Goal: Task Accomplishment & Management: Manage account settings

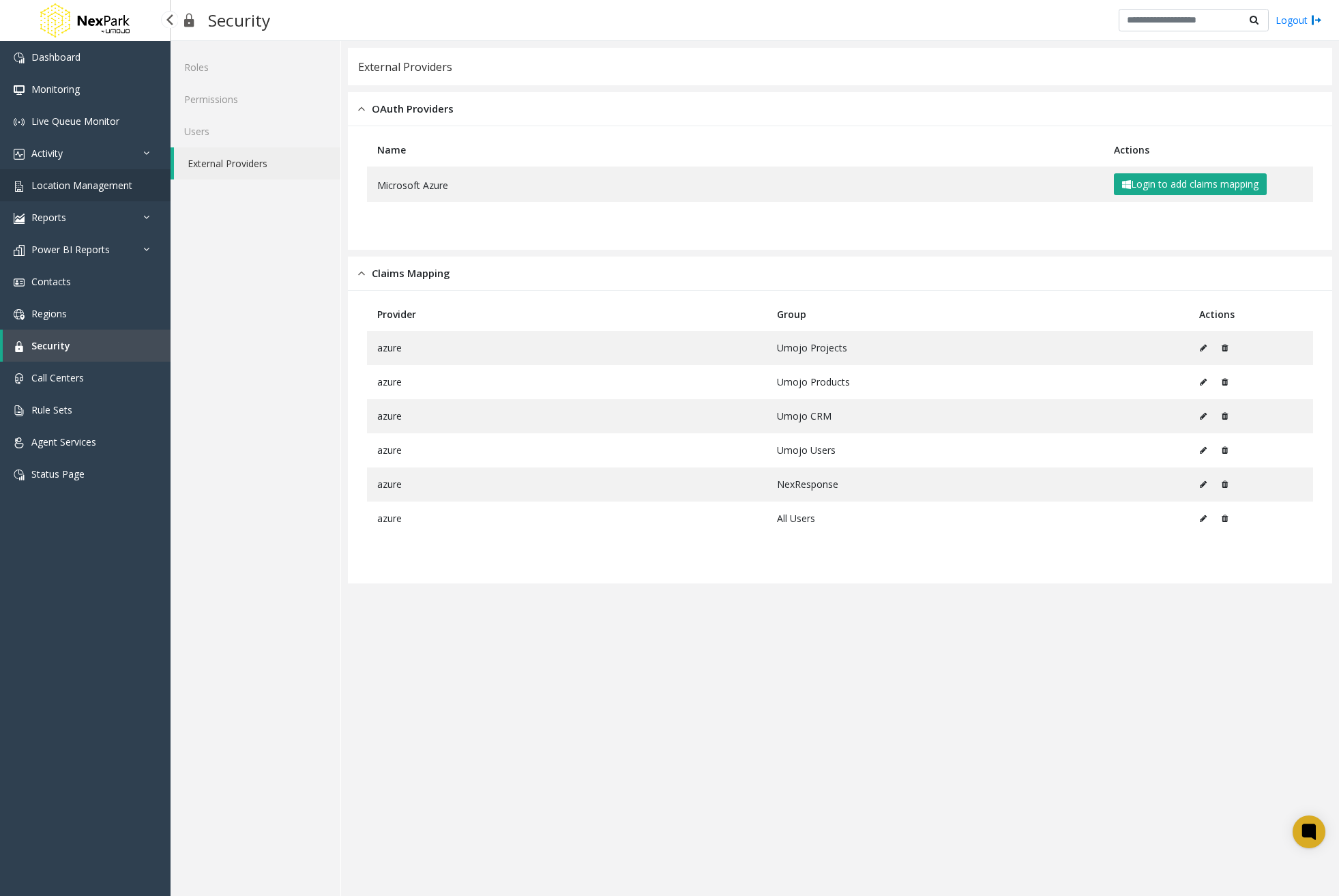
click at [119, 188] on span "Location Management" at bounding box center [82, 185] width 101 height 13
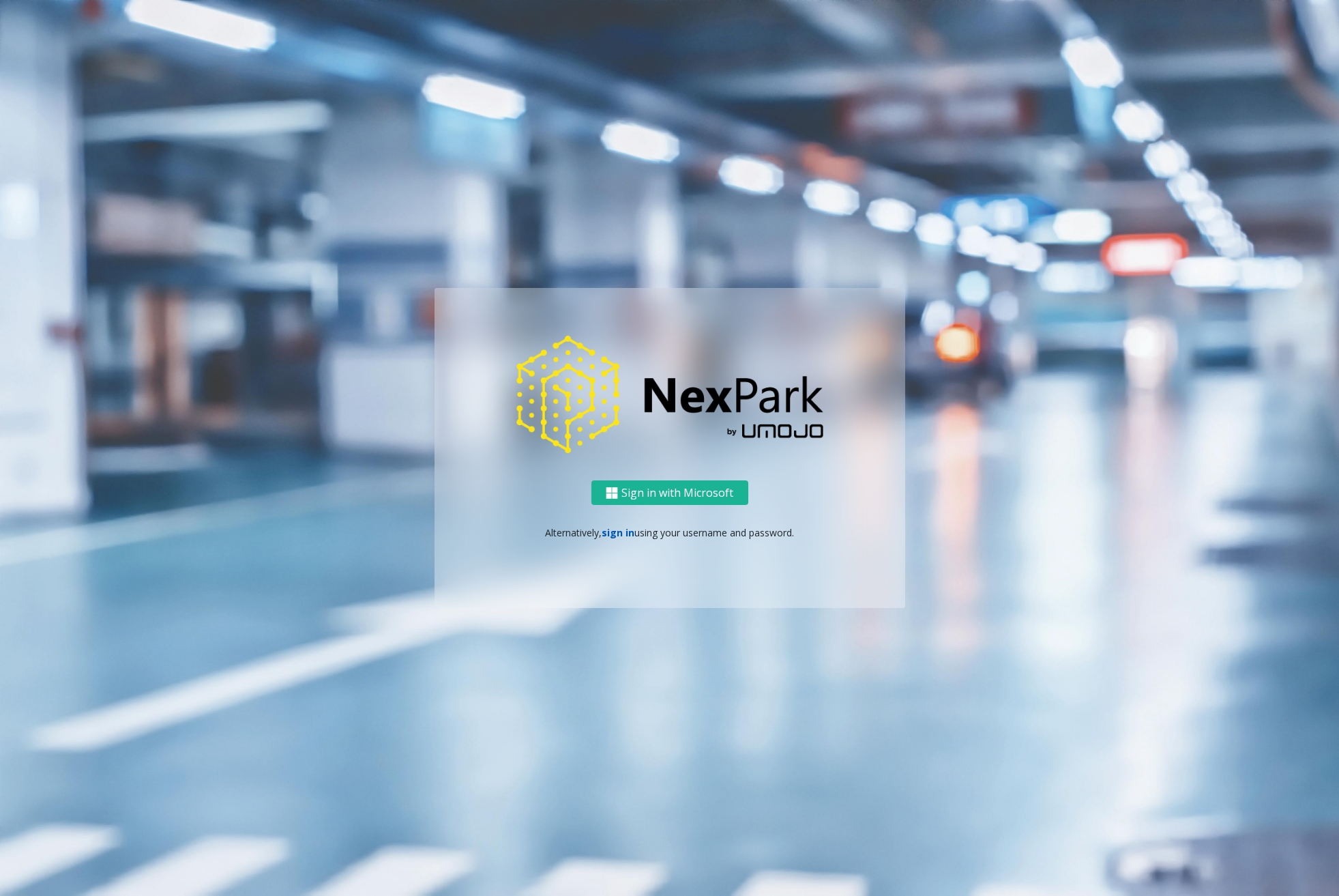
click at [616, 533] on link "sign in" at bounding box center [618, 532] width 33 height 13
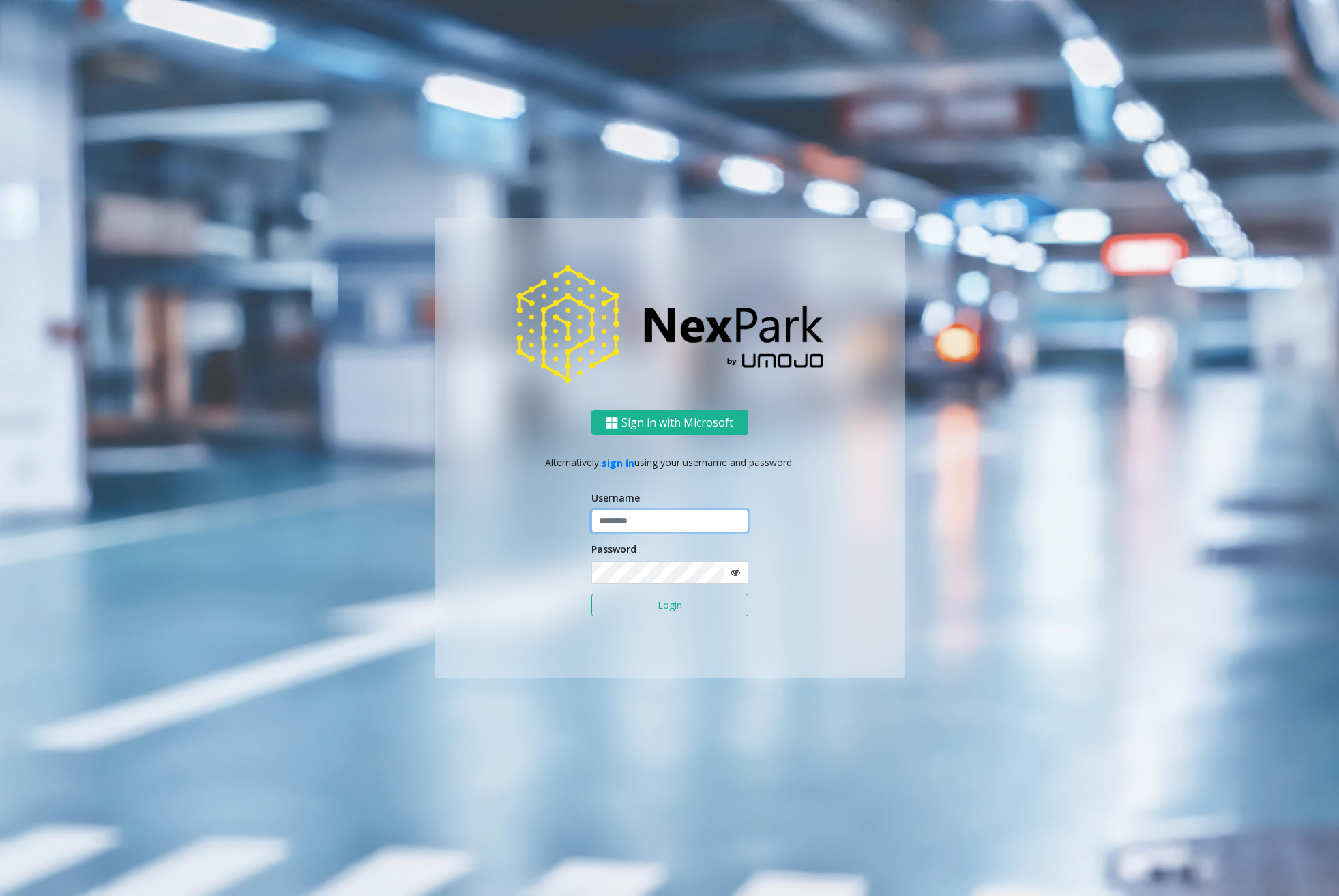
click at [633, 515] on input "text" at bounding box center [670, 521] width 157 height 23
type input "********"
click at [629, 604] on button "Login" at bounding box center [670, 606] width 157 height 23
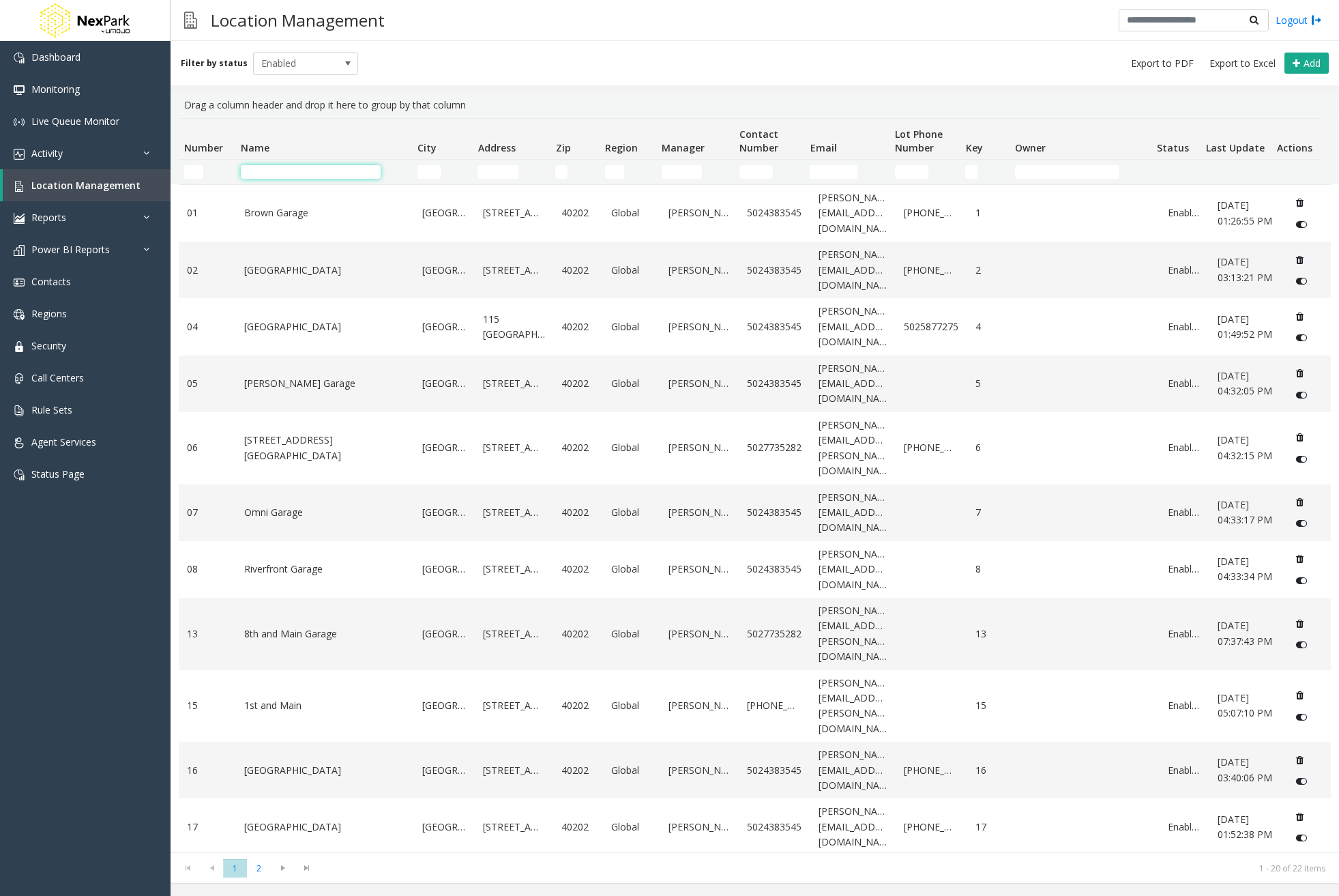
drag, startPoint x: 279, startPoint y: 167, endPoint x: 282, endPoint y: 174, distance: 7.6
click at [279, 170] on input "Name Filter" at bounding box center [311, 172] width 140 height 14
click at [282, 174] on input "Name Filter" at bounding box center [311, 172] width 140 height 14
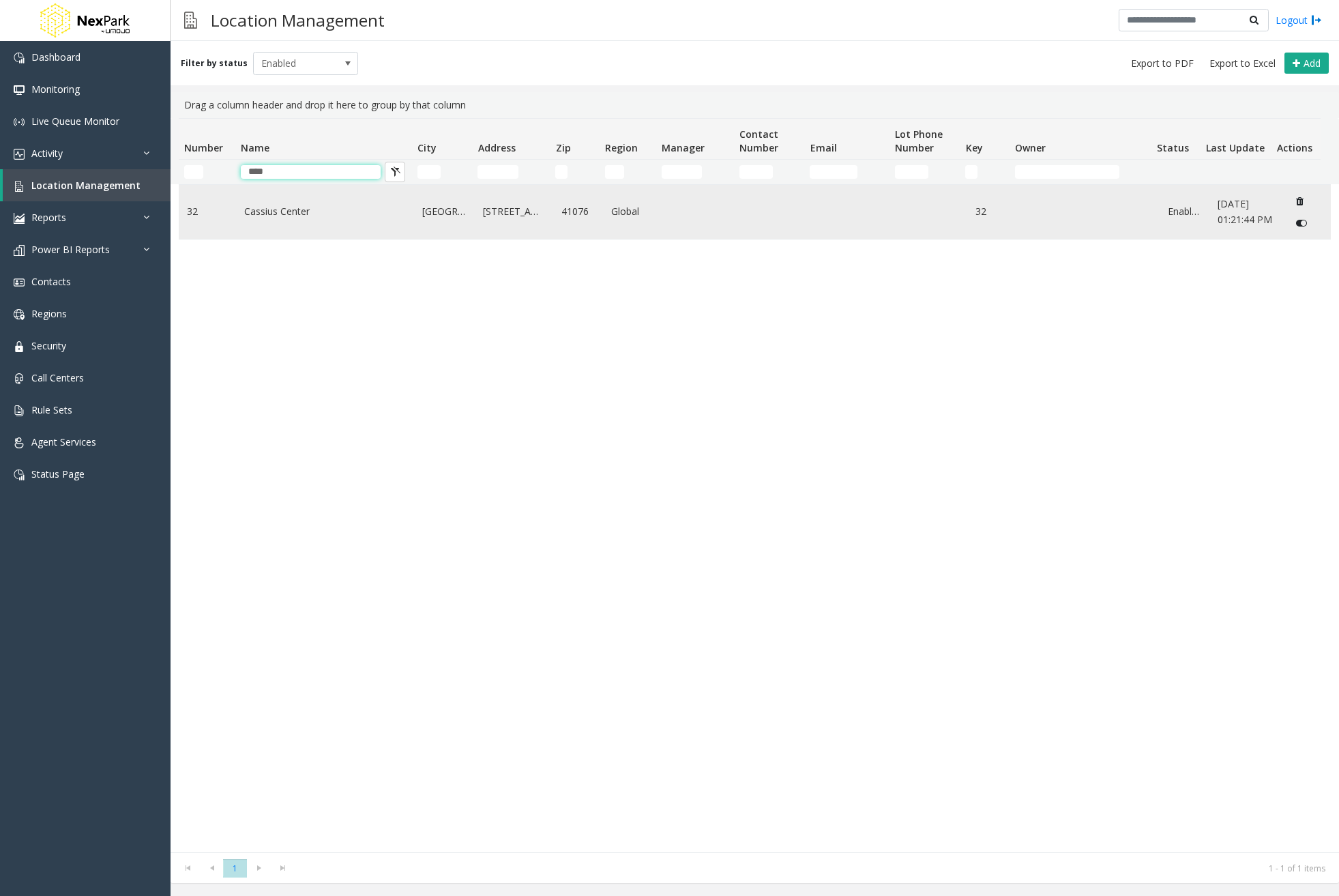
type input "****"
click at [262, 216] on link "Cassius Center" at bounding box center [325, 212] width 162 height 15
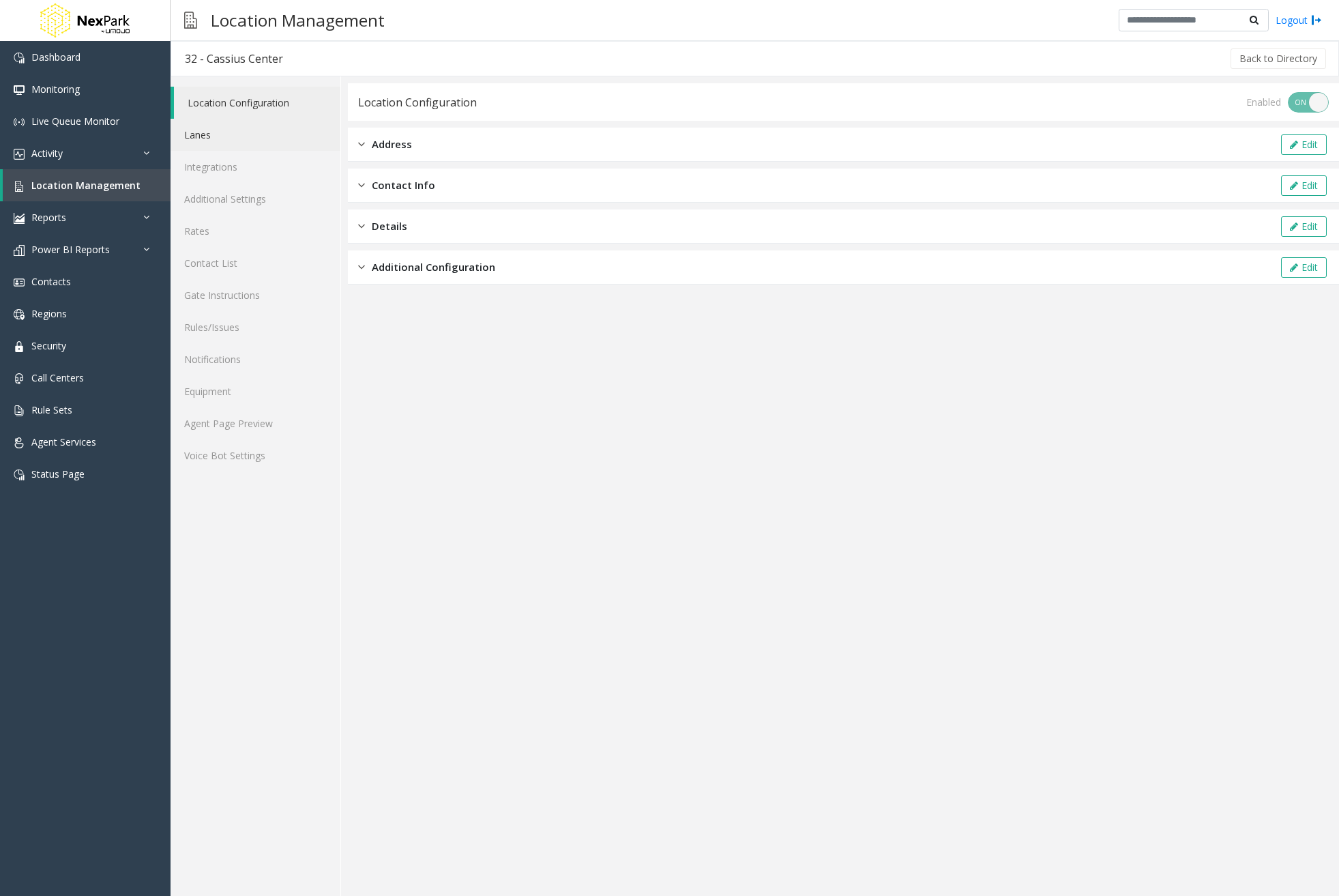
click at [217, 138] on link "Lanes" at bounding box center [255, 134] width 170 height 32
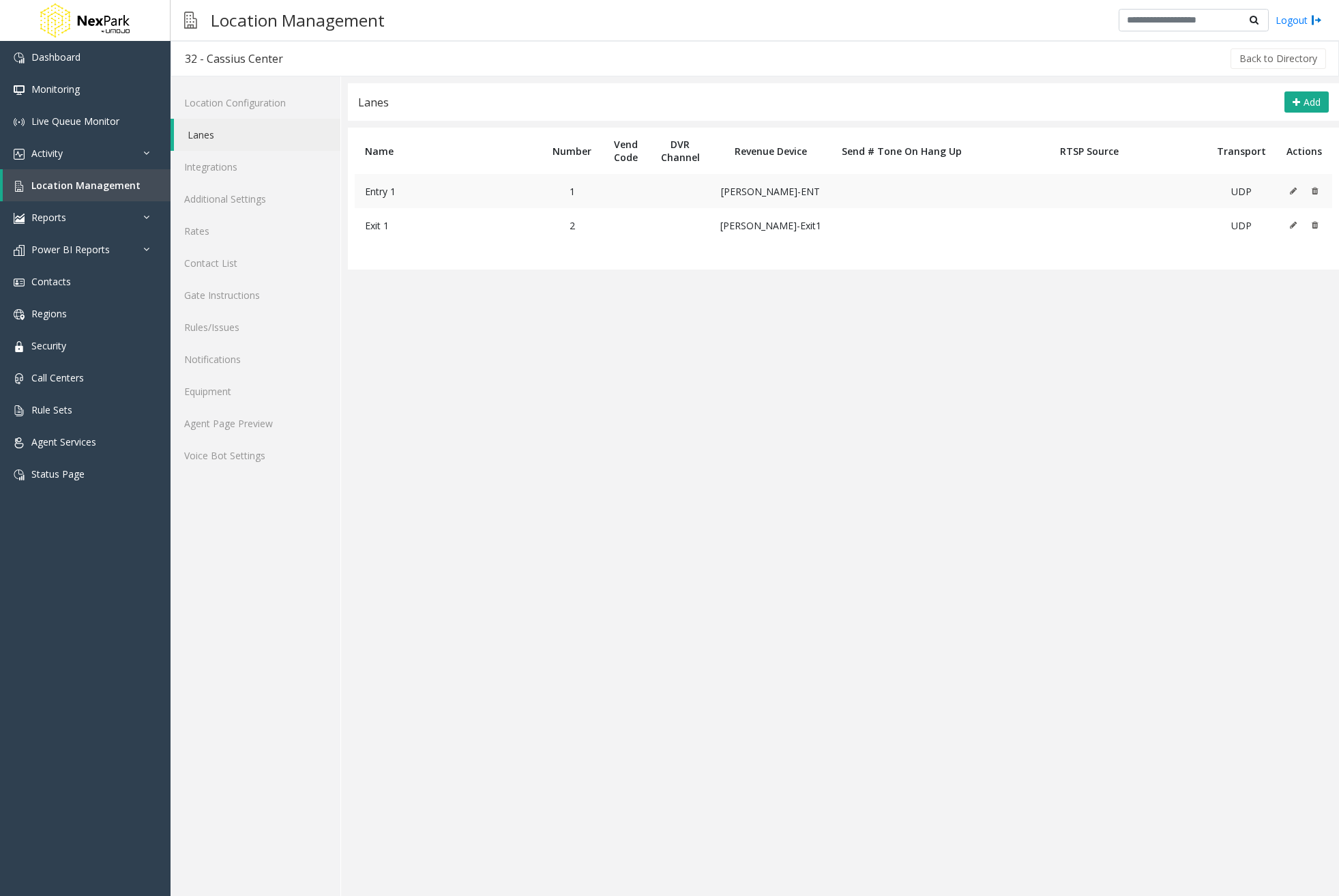
click at [1297, 192] on icon at bounding box center [1294, 191] width 7 height 8
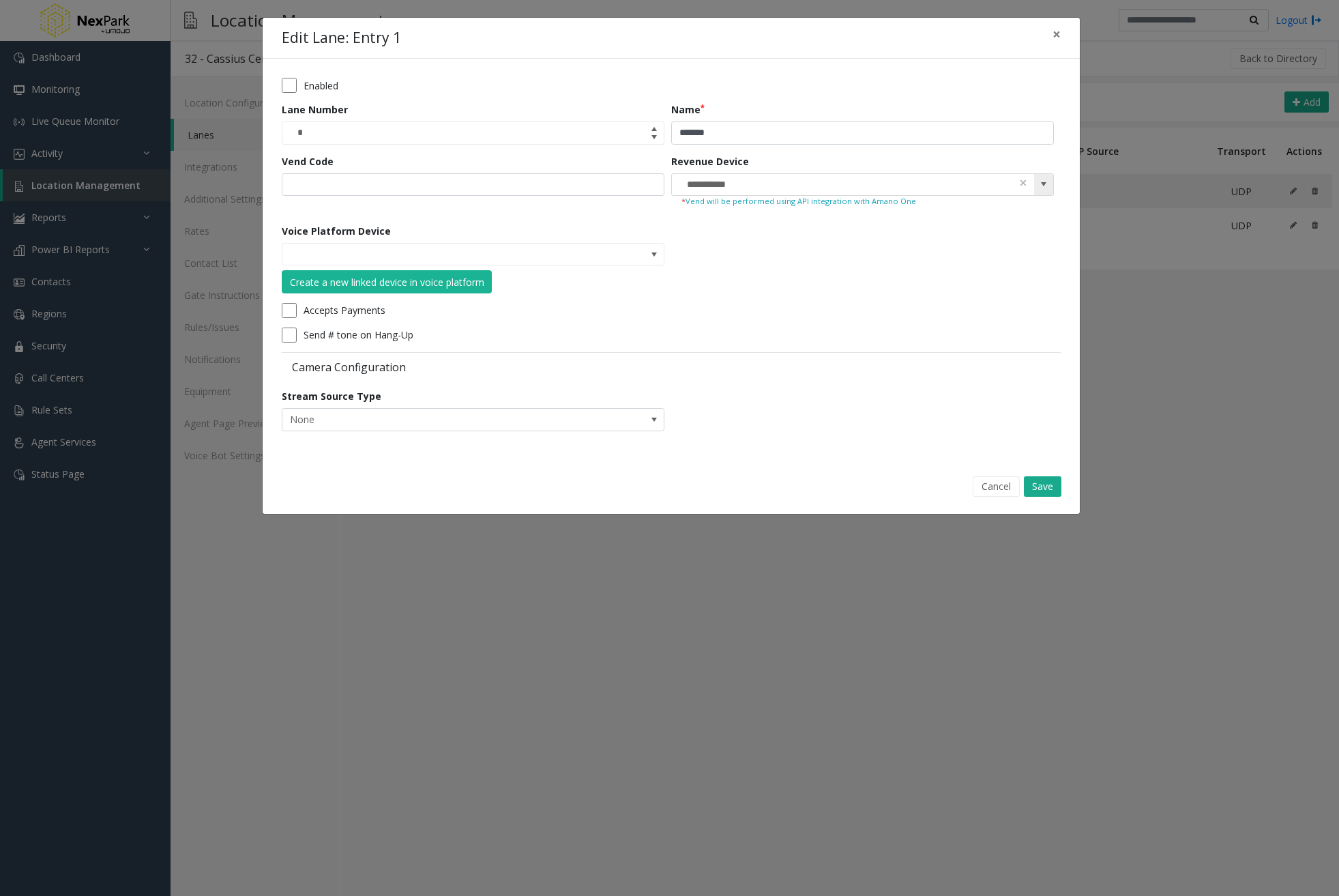
click at [1049, 188] on span at bounding box center [1044, 184] width 11 height 11
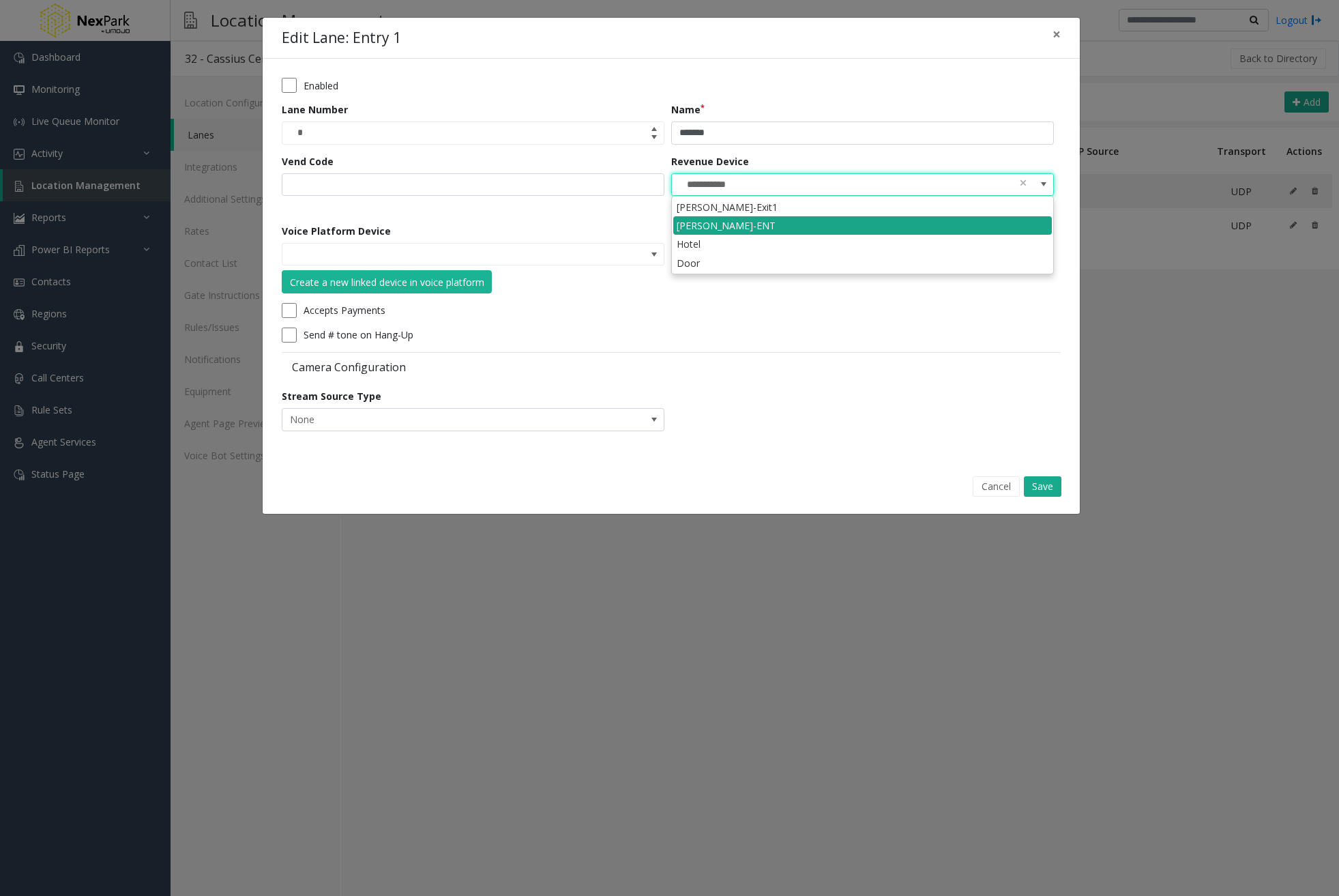
click at [771, 223] on li "[PERSON_NAME]-ENT" at bounding box center [862, 225] width 379 height 18
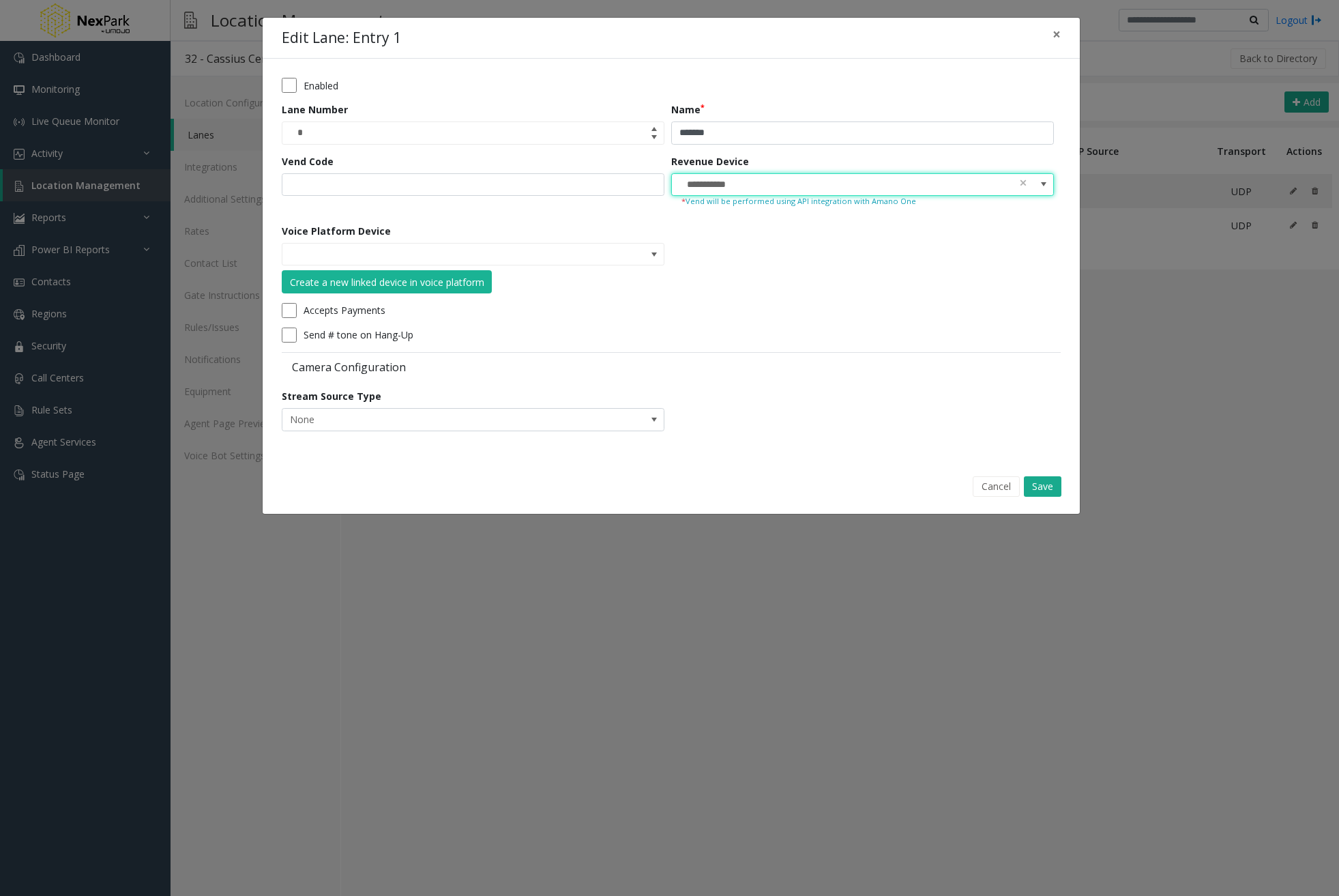
click at [772, 301] on form "**********" at bounding box center [671, 260] width 779 height 363
click at [1006, 488] on button "Cancel" at bounding box center [997, 486] width 47 height 21
